Goal: Transaction & Acquisition: Purchase product/service

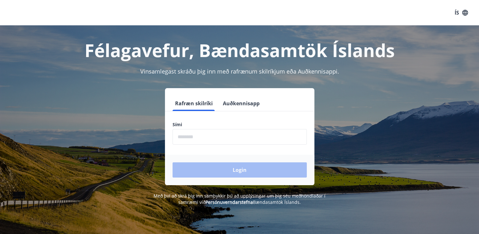
click at [178, 135] on input "phone" at bounding box center [240, 137] width 134 height 16
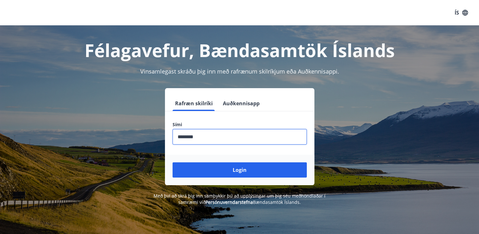
type input "********"
click at [173, 162] on button "Login" at bounding box center [240, 169] width 134 height 15
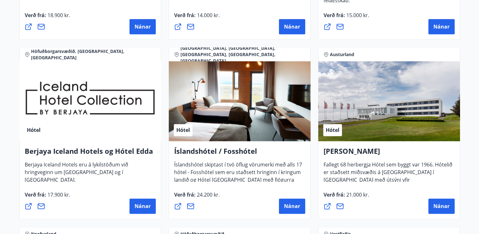
scroll to position [824, 0]
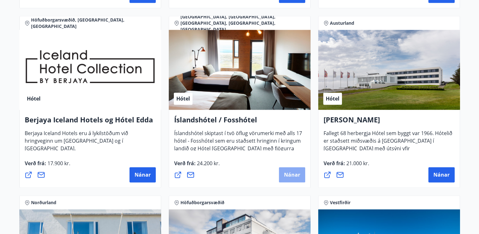
click at [281, 170] on button "Nánar" at bounding box center [292, 174] width 26 height 15
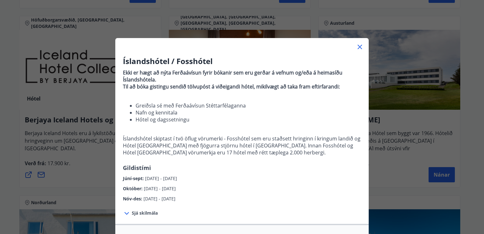
click at [359, 47] on icon at bounding box center [360, 47] width 8 height 8
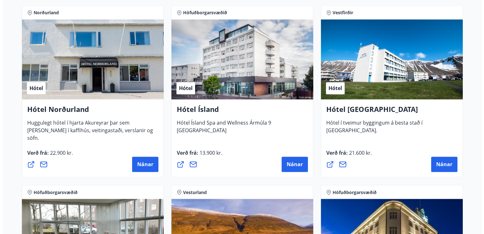
scroll to position [1014, 0]
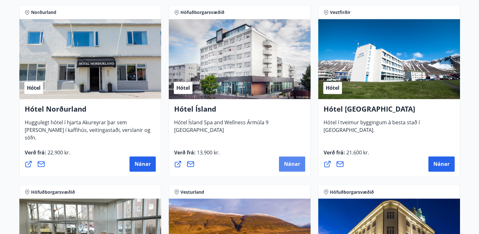
click at [297, 160] on span "Nánar" at bounding box center [292, 163] width 16 height 7
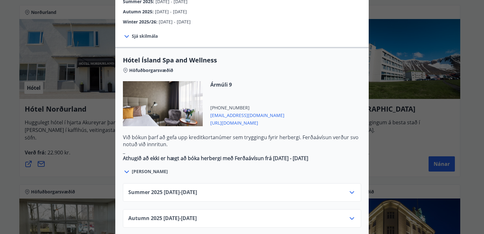
scroll to position [349, 0]
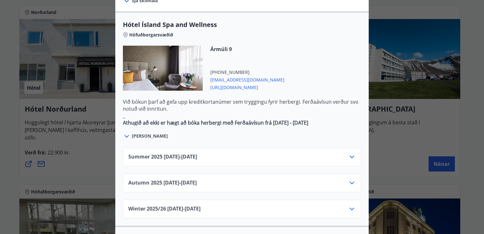
click at [351, 153] on icon at bounding box center [352, 157] width 8 height 8
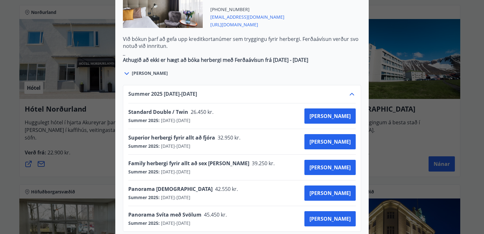
scroll to position [412, 0]
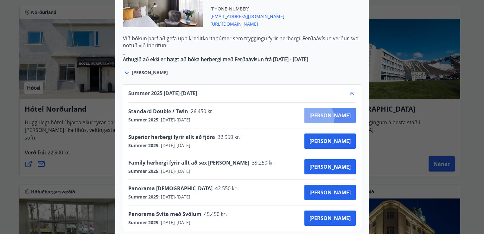
click at [340, 112] on span "Kaupa" at bounding box center [330, 115] width 41 height 7
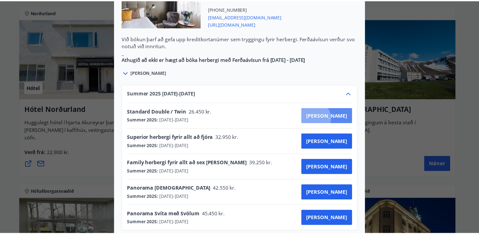
scroll to position [51, 0]
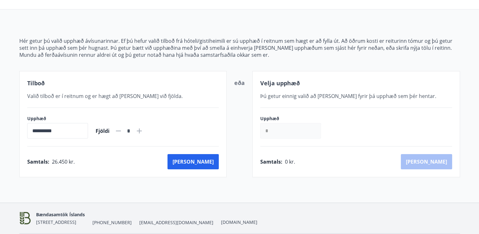
drag, startPoint x: 246, startPoint y: 22, endPoint x: 244, endPoint y: 56, distance: 34.3
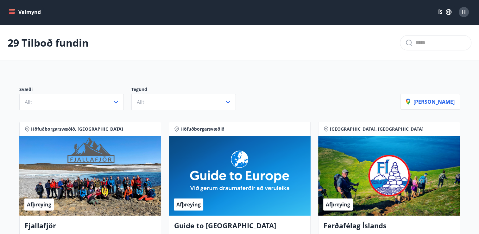
scroll to position [51, 0]
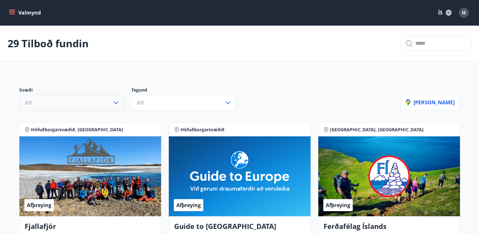
click at [117, 101] on icon "button" at bounding box center [116, 103] width 8 height 8
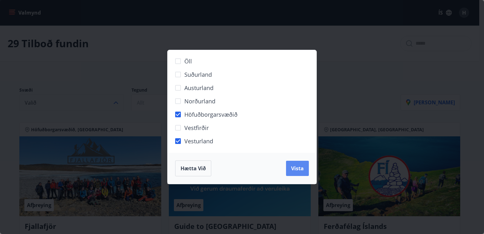
click at [297, 170] on span "Vista" at bounding box center [297, 168] width 13 height 7
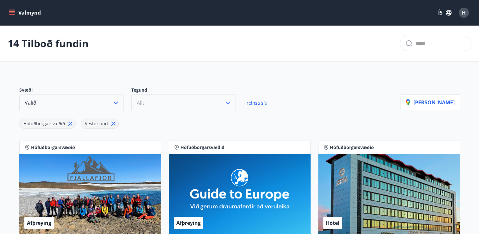
click at [229, 103] on icon "button" at bounding box center [228, 103] width 8 height 8
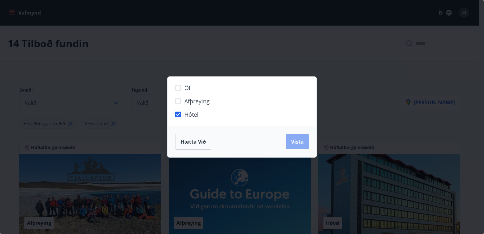
click at [294, 143] on span "Vista" at bounding box center [297, 141] width 13 height 7
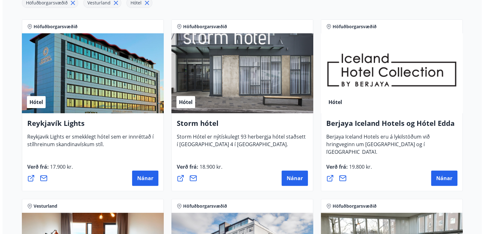
scroll to position [158, 0]
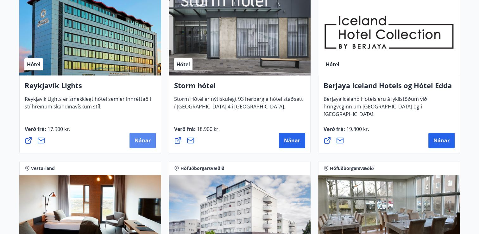
click at [152, 141] on button "Nánar" at bounding box center [143, 140] width 26 height 15
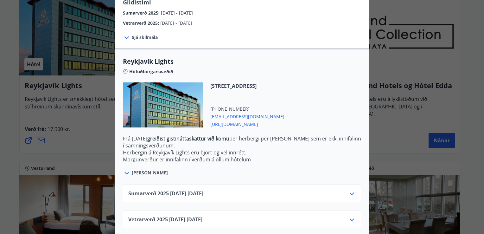
scroll to position [165, 0]
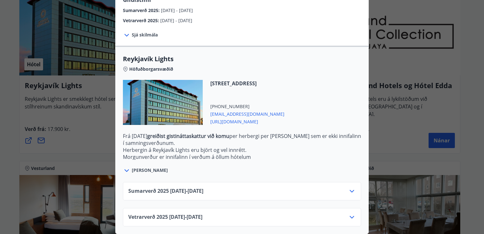
click at [350, 187] on icon at bounding box center [352, 191] width 8 height 8
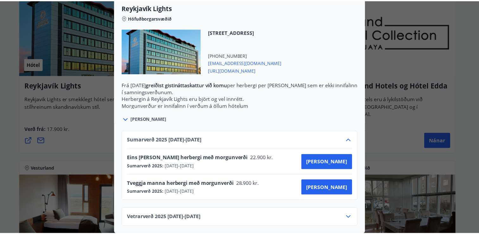
scroll to position [0, 0]
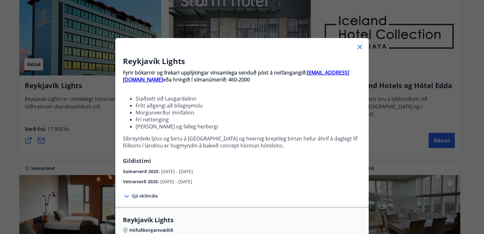
click at [376, 121] on div "Reykjavík Lights Fyrir bókarnir og frekari upplýsingar vinsamlega senduð póst á…" at bounding box center [242, 117] width 484 height 234
click at [356, 45] on icon at bounding box center [360, 47] width 8 height 8
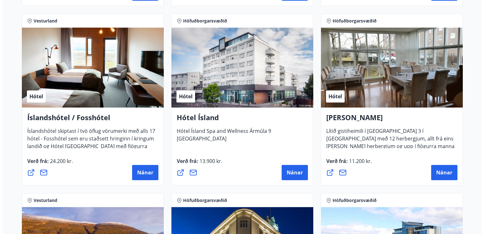
scroll to position [317, 0]
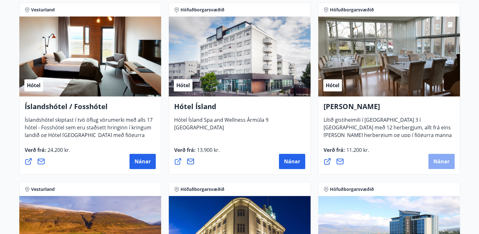
click at [438, 162] on span "Nánar" at bounding box center [442, 161] width 16 height 7
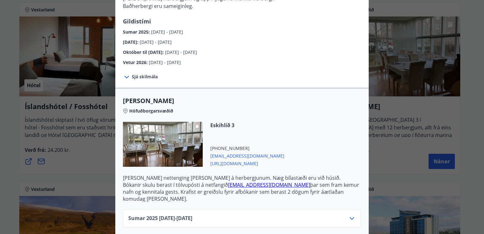
scroll to position [127, 0]
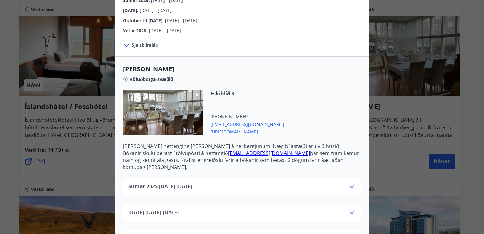
click at [351, 185] on icon at bounding box center [352, 186] width 4 height 3
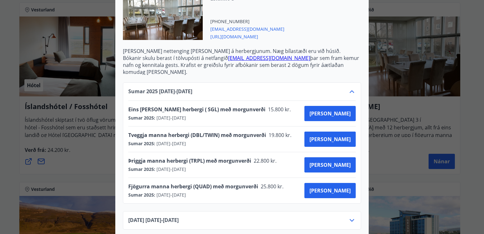
scroll to position [253, 0]
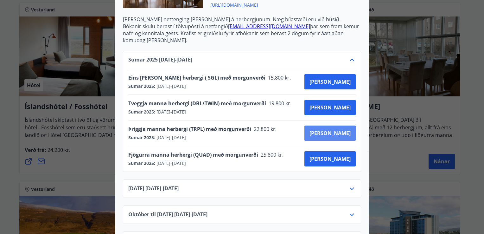
click at [335, 130] on span "Kaupa" at bounding box center [330, 133] width 41 height 7
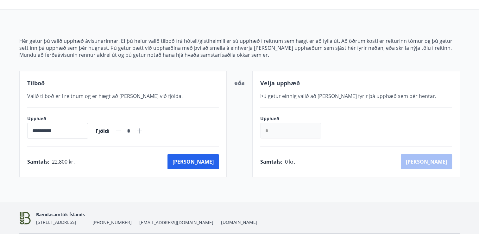
scroll to position [72, 0]
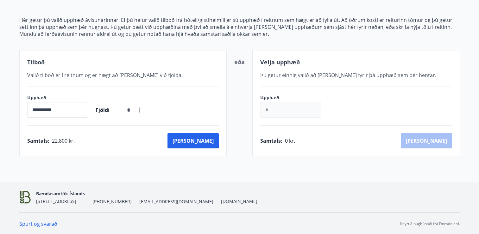
drag, startPoint x: 232, startPoint y: 22, endPoint x: 227, endPoint y: 21, distance: 5.6
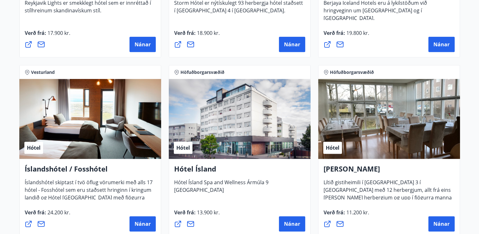
scroll to position [286, 0]
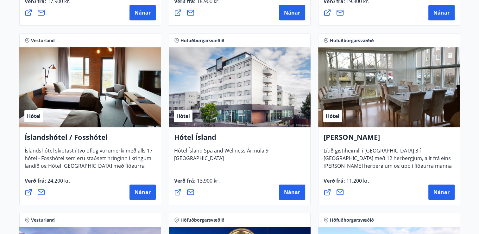
drag, startPoint x: 234, startPoint y: 117, endPoint x: 217, endPoint y: 63, distance: 55.8
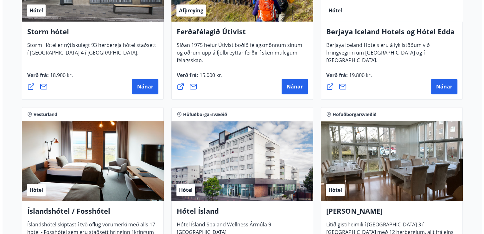
scroll to position [444, 0]
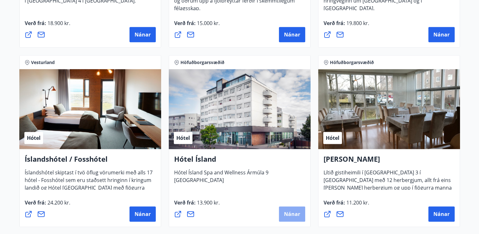
click at [292, 213] on span "Nánar" at bounding box center [292, 213] width 16 height 7
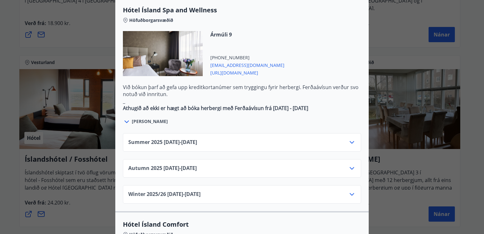
scroll to position [380, 0]
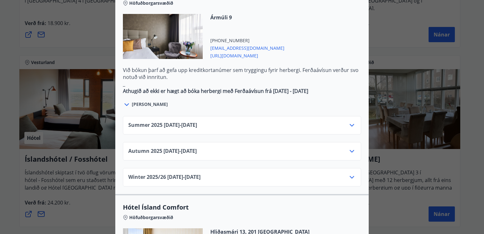
click at [350, 124] on icon at bounding box center [352, 125] width 4 height 3
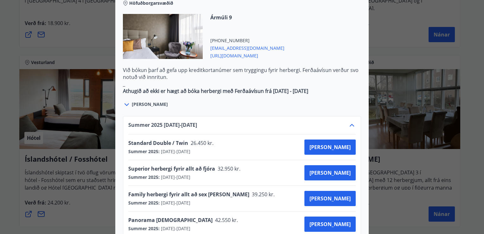
click at [390, 44] on div "Hótel Ísland Sendu skilaboð til að panta herbergi reception@hotelisland.is Athu…" at bounding box center [242, 117] width 484 height 234
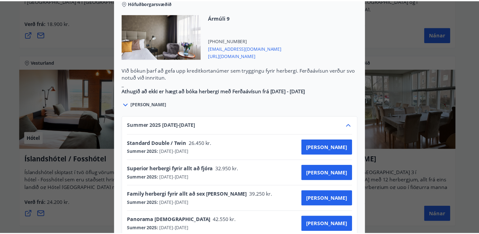
scroll to position [0, 0]
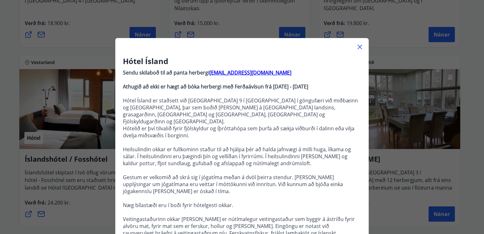
click at [359, 47] on icon at bounding box center [360, 47] width 8 height 8
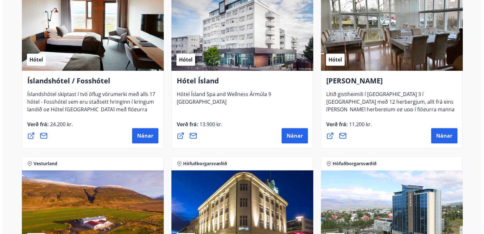
scroll to position [539, 0]
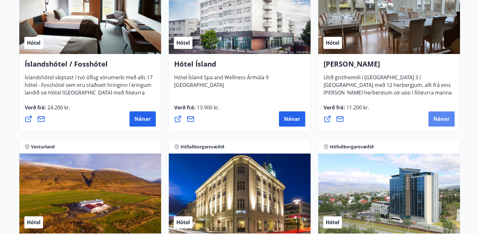
click at [441, 120] on span "Nánar" at bounding box center [442, 118] width 16 height 7
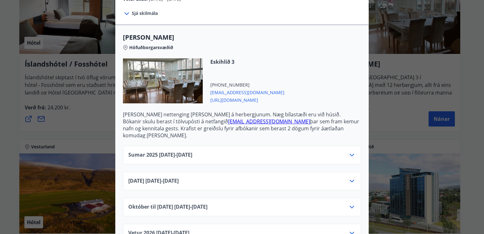
scroll to position [172, 0]
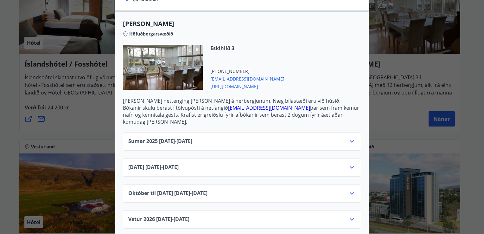
click at [350, 138] on icon at bounding box center [352, 142] width 8 height 8
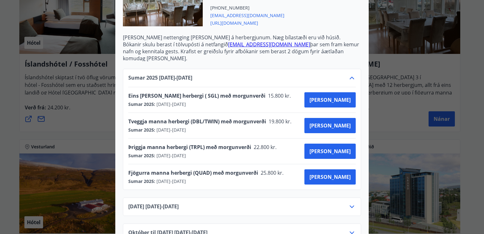
scroll to position [0, 0]
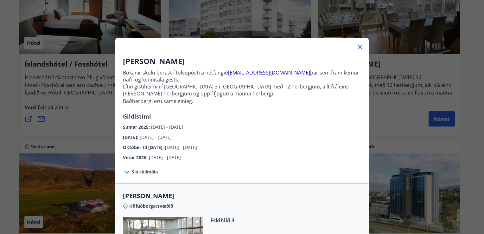
click at [370, 153] on div "Alba gistiheimili Bókanir skulu berast í tölvupósti á netfangið stay@alba.is þa…" at bounding box center [242, 117] width 484 height 234
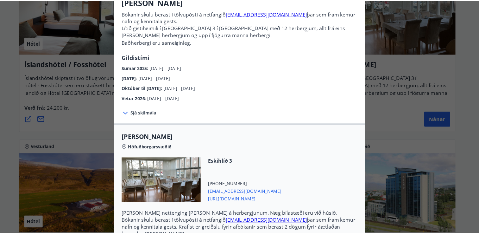
scroll to position [32, 0]
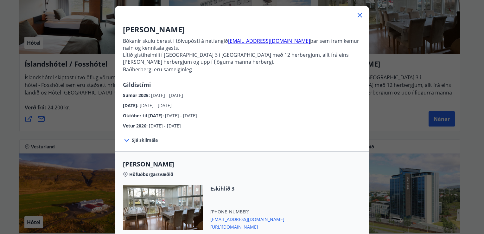
click at [358, 16] on icon at bounding box center [360, 15] width 8 height 8
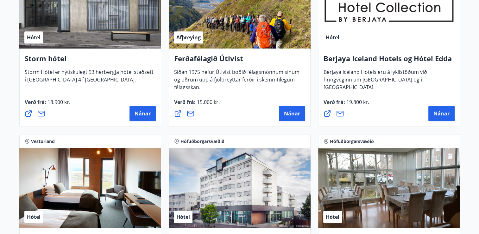
scroll to position [349, 0]
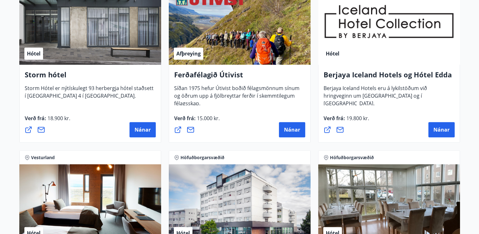
click at [315, 13] on div "Höfuðborgarsvæðið Hótel Berjaya Iceland Hotels og Hótel Edda Berjaya Iceland Ho…" at bounding box center [390, 56] width 150 height 179
click at [446, 54] on div "Hótel" at bounding box center [389, 25] width 142 height 80
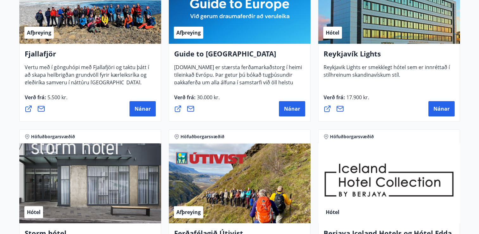
scroll to position [0, 0]
